Goal: Information Seeking & Learning: Learn about a topic

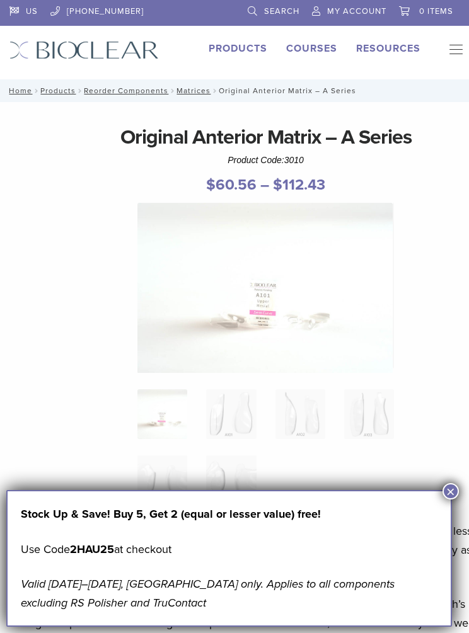
click at [311, 45] on link "Courses" at bounding box center [311, 48] width 51 height 13
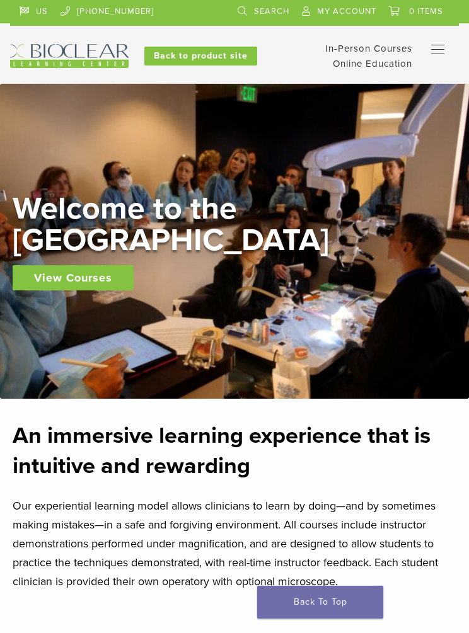
click at [0, 0] on link "Self Guided" at bounding box center [0, 0] width 0 height 0
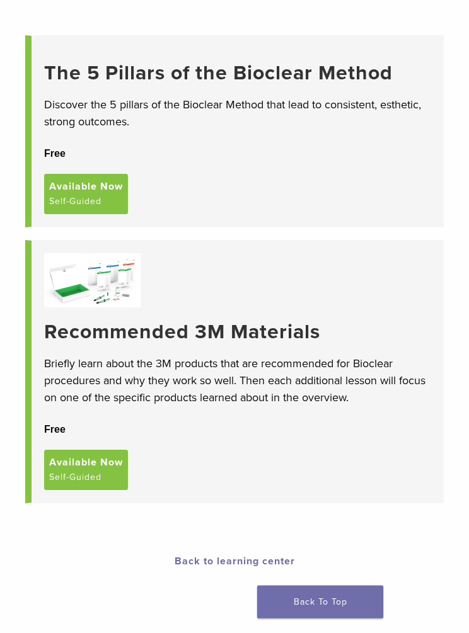
scroll to position [140, 0]
click at [273, 285] on div at bounding box center [237, 280] width 386 height 54
click at [190, 323] on h3 "Recommended 3M Materials" at bounding box center [237, 332] width 386 height 24
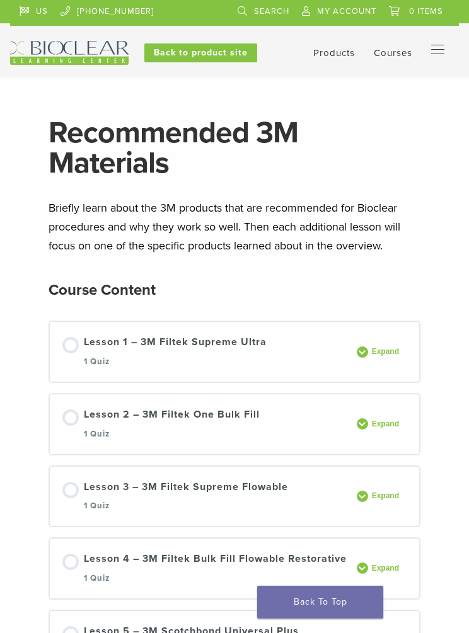
click at [94, 421] on div "Lesson 2 – 3M Filtek One Bulk Fill 1 Quiz" at bounding box center [172, 424] width 176 height 35
click at [157, 335] on div "Lesson 1 – 3M Filtek Supreme Ultra 1 Quiz" at bounding box center [175, 352] width 183 height 35
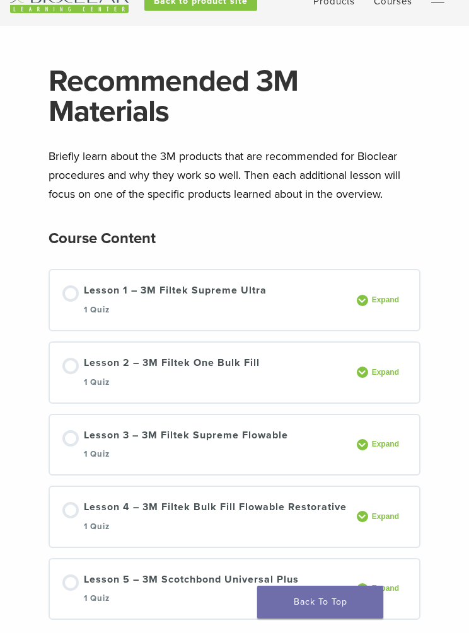
click at [69, 285] on div at bounding box center [70, 293] width 16 height 16
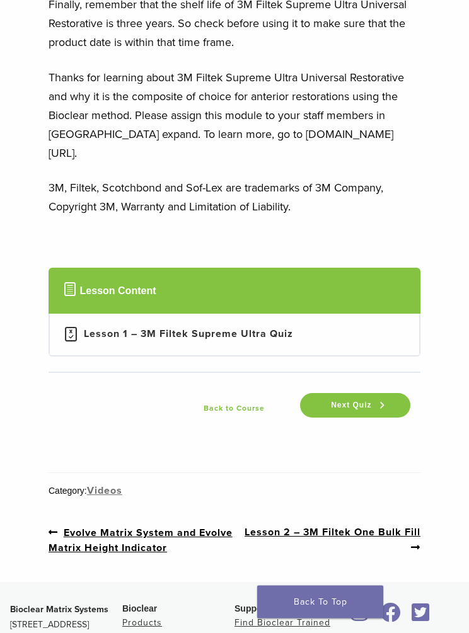
scroll to position [5255, 0]
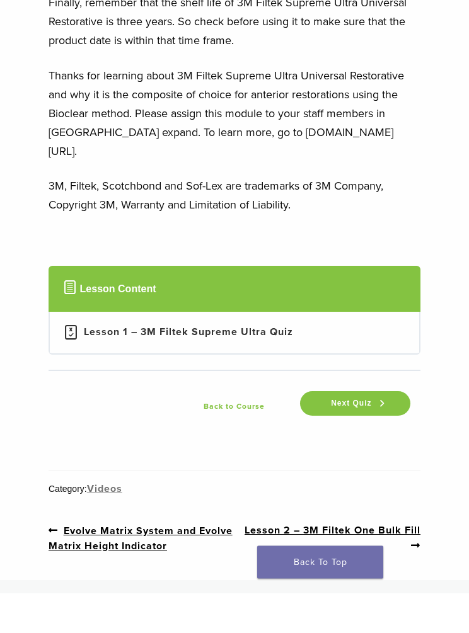
click at [256, 365] on div "Lesson 1 – 3M Filtek Supreme Ultra Quiz" at bounding box center [188, 372] width 209 height 15
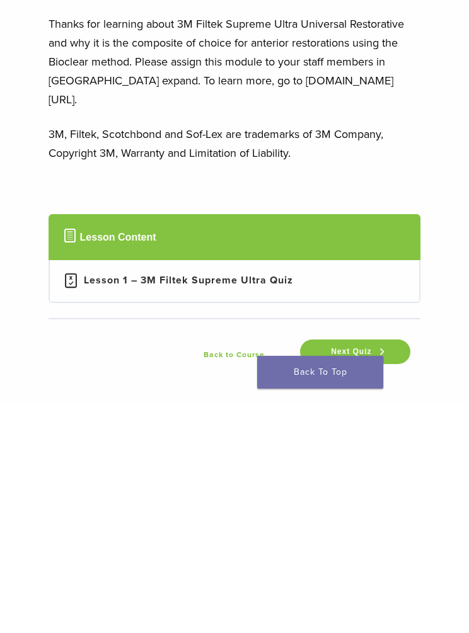
click at [363, 570] on link "Next Quiz" at bounding box center [355, 582] width 110 height 25
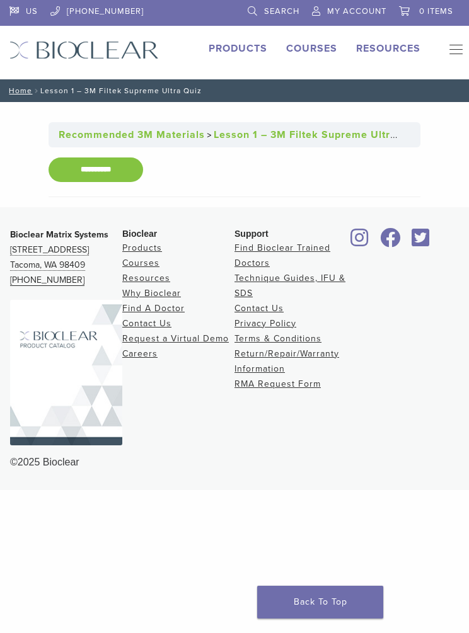
click at [77, 166] on input "**********" at bounding box center [96, 170] width 95 height 25
click at [20, 88] on link "Home" at bounding box center [18, 90] width 27 height 9
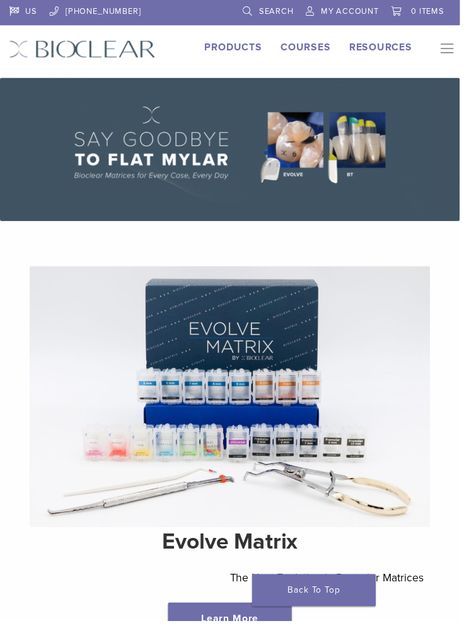
click at [320, 43] on link "Courses" at bounding box center [311, 48] width 51 height 13
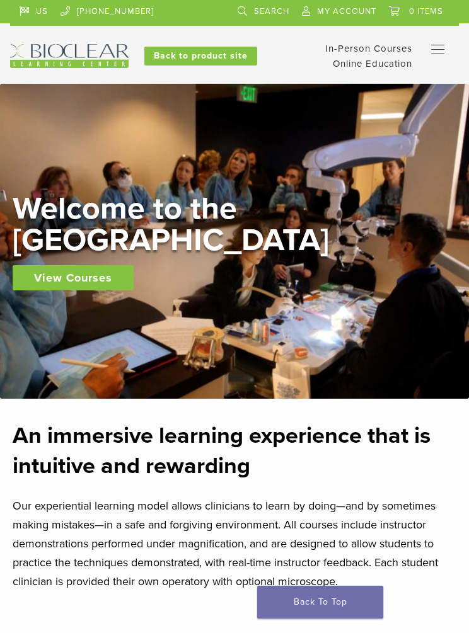
click at [0, 0] on link "Self Guided" at bounding box center [0, 0] width 0 height 0
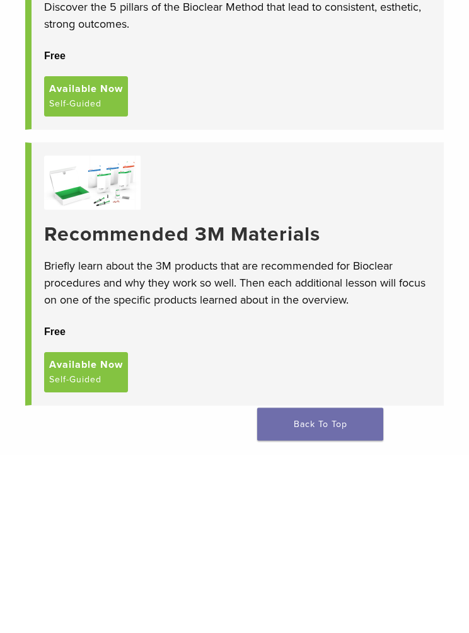
scroll to position [146, 0]
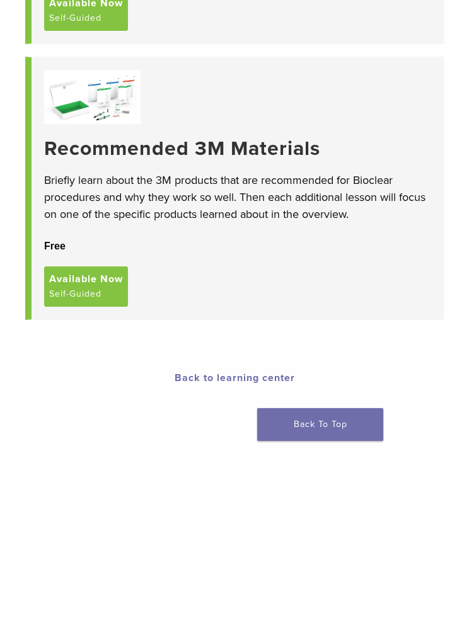
click at [97, 449] on span "Available Now" at bounding box center [86, 456] width 74 height 15
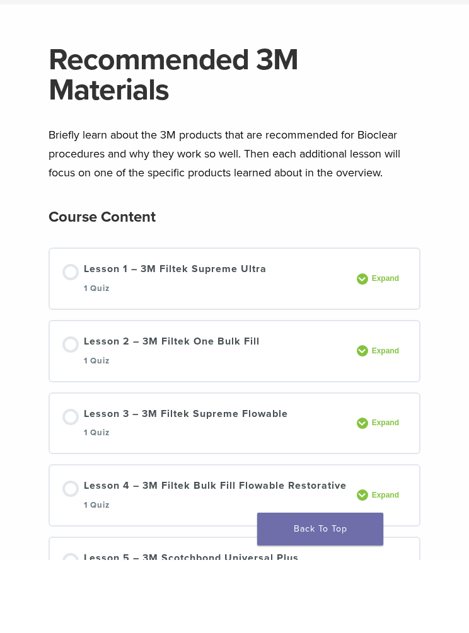
click at [78, 410] on div at bounding box center [70, 418] width 16 height 16
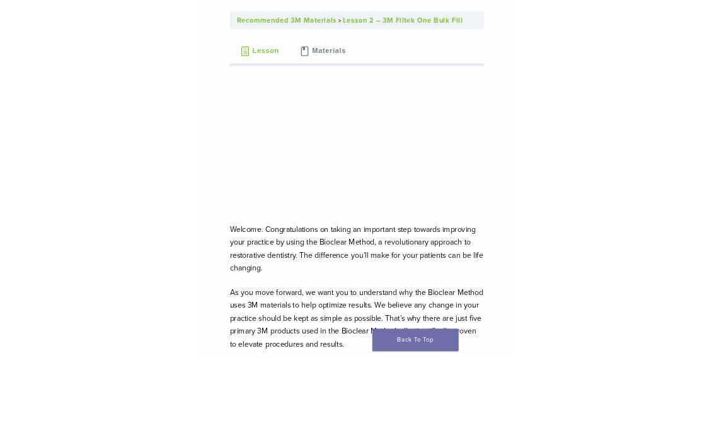
scroll to position [15, 0]
